Goal: Information Seeking & Learning: Learn about a topic

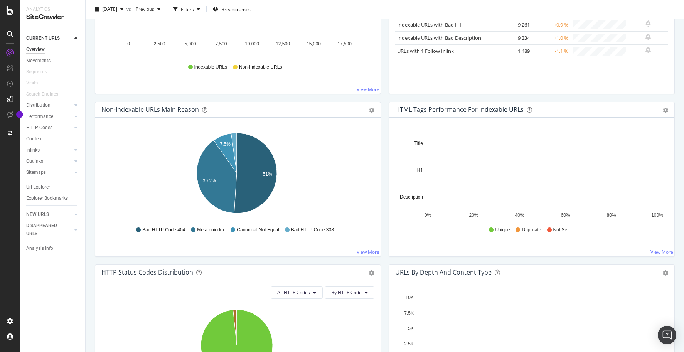
scroll to position [177, 0]
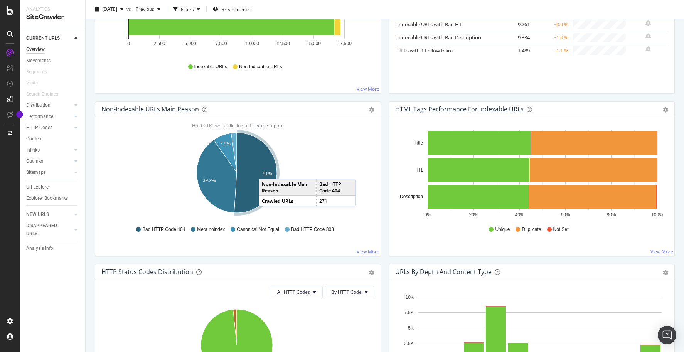
click at [266, 171] on text "51%" at bounding box center [267, 173] width 9 height 5
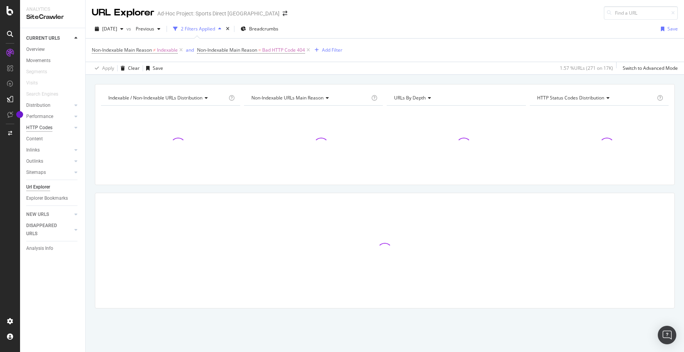
click at [50, 128] on div "HTTP Codes" at bounding box center [39, 128] width 26 height 8
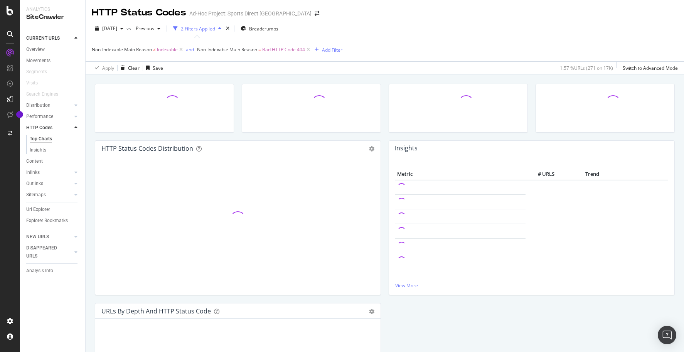
click at [40, 140] on div "Top Charts" at bounding box center [41, 139] width 22 height 8
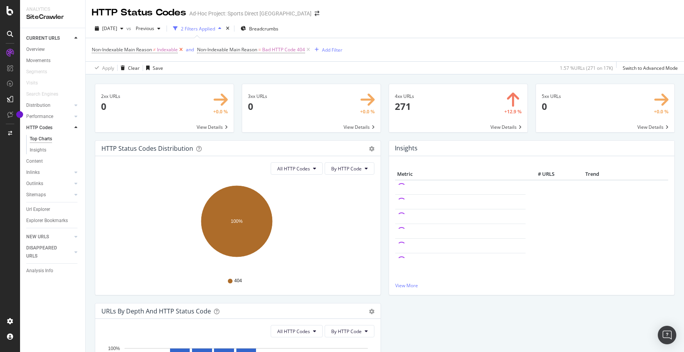
click at [180, 51] on icon at bounding box center [181, 50] width 7 height 8
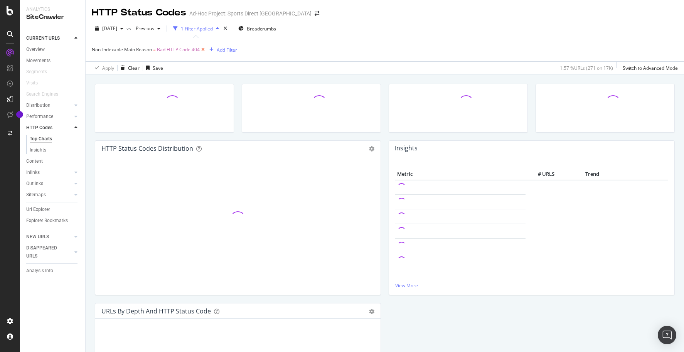
click at [202, 52] on icon at bounding box center [203, 50] width 7 height 8
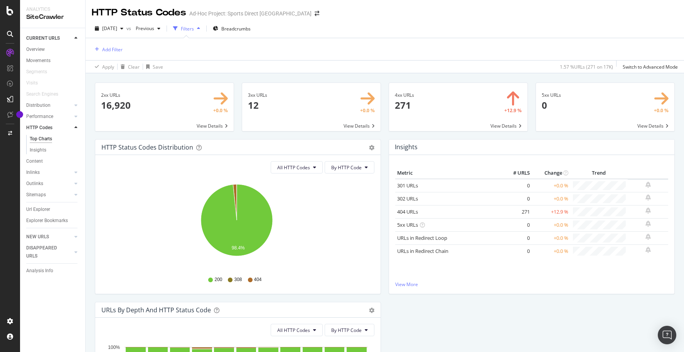
click at [501, 121] on span at bounding box center [458, 107] width 138 height 48
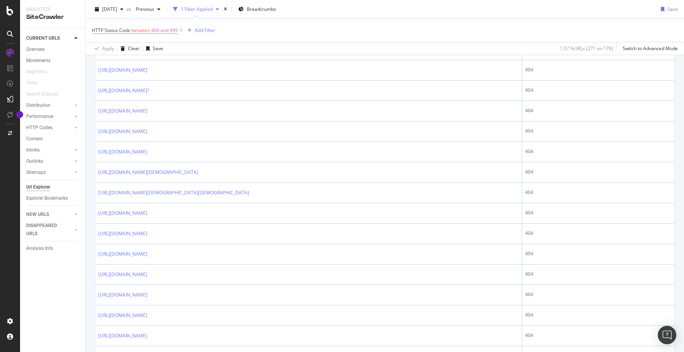
scroll to position [235, 0]
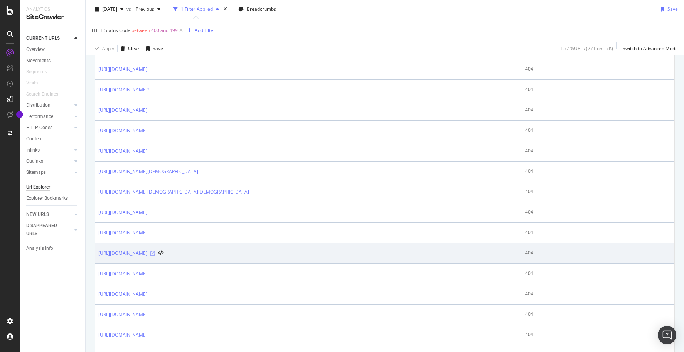
click at [155, 254] on icon at bounding box center [152, 253] width 5 height 5
